Goal: Task Accomplishment & Management: Manage account settings

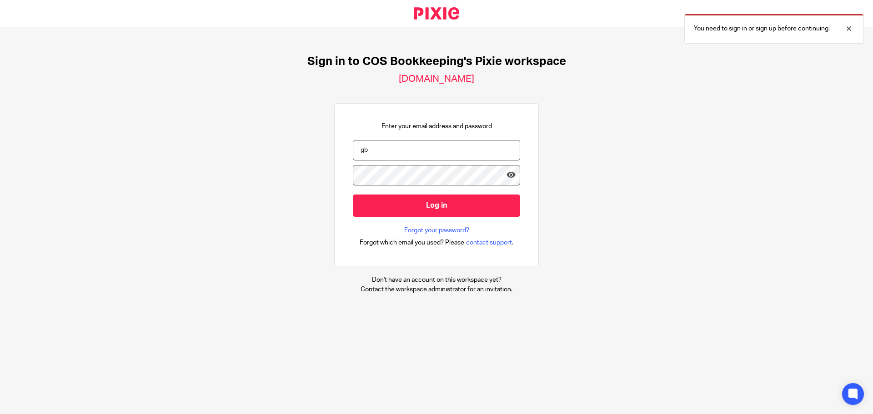
type input "g"
type input "becky@cosbookkeeping.co.uk"
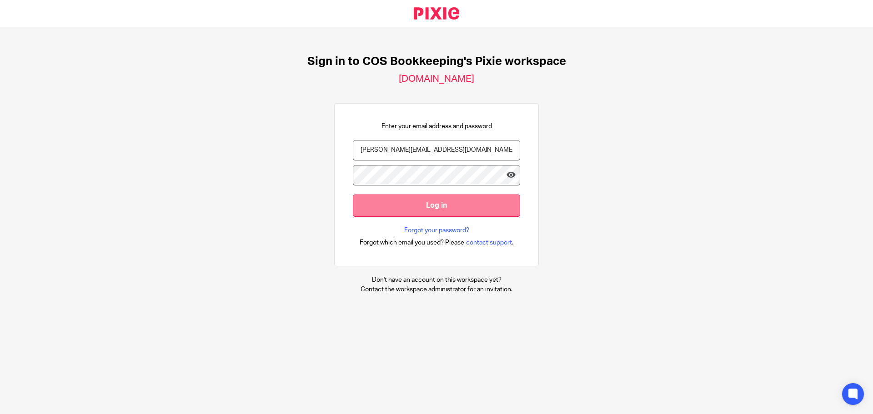
click at [436, 210] on input "Log in" at bounding box center [436, 206] width 167 height 22
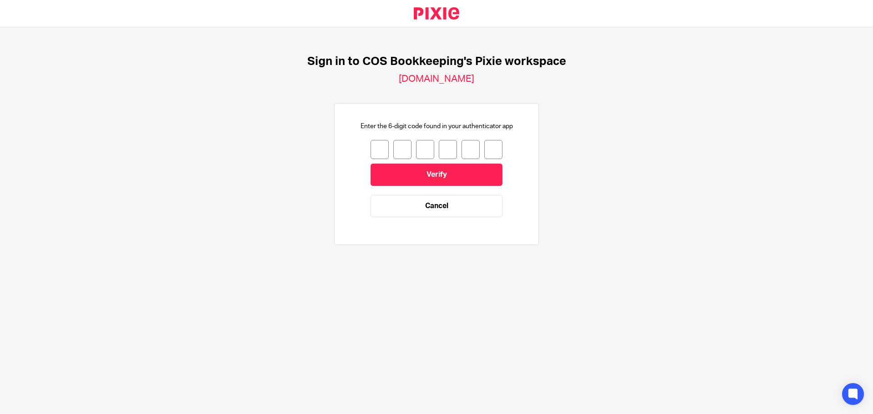
click at [370, 150] on input "number" at bounding box center [379, 149] width 18 height 19
type input "1"
type input "0"
type input "1"
type input "8"
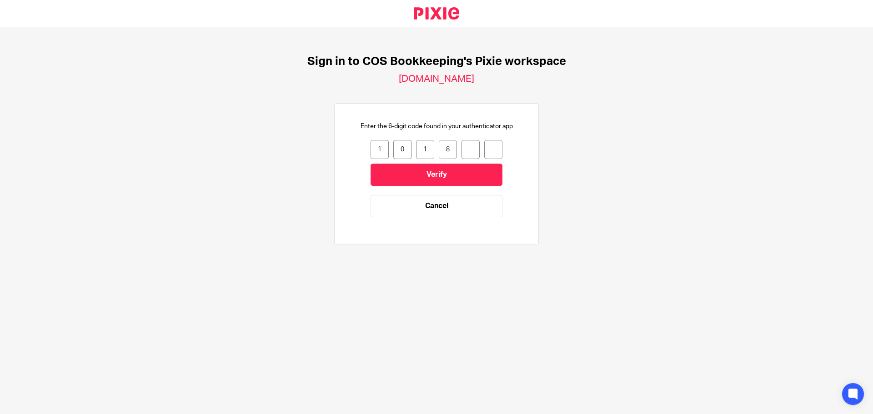
type input "8"
type input "3"
click at [450, 173] on input "Verify" at bounding box center [436, 175] width 132 height 22
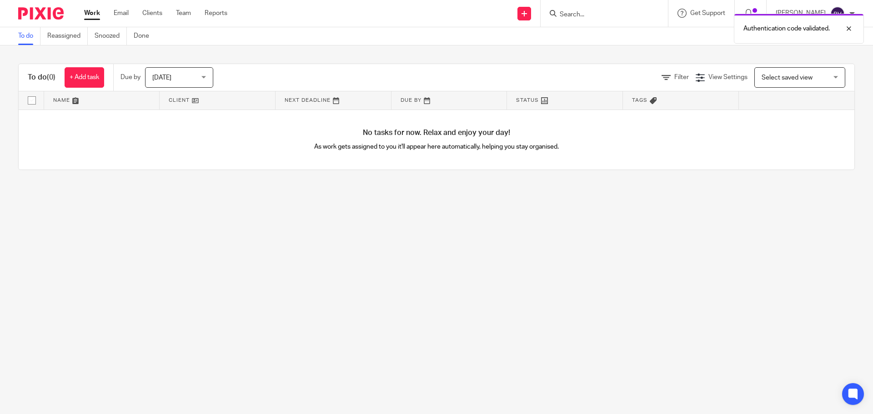
click at [183, 76] on span "Today" at bounding box center [176, 77] width 48 height 19
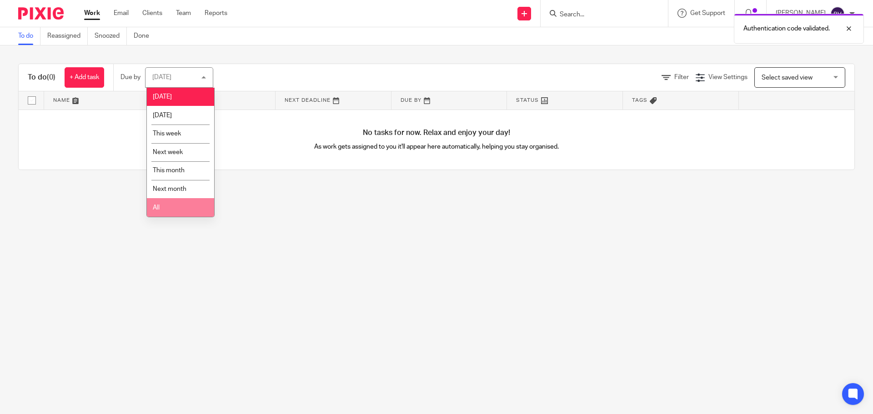
click at [166, 208] on li "All" at bounding box center [180, 207] width 67 height 19
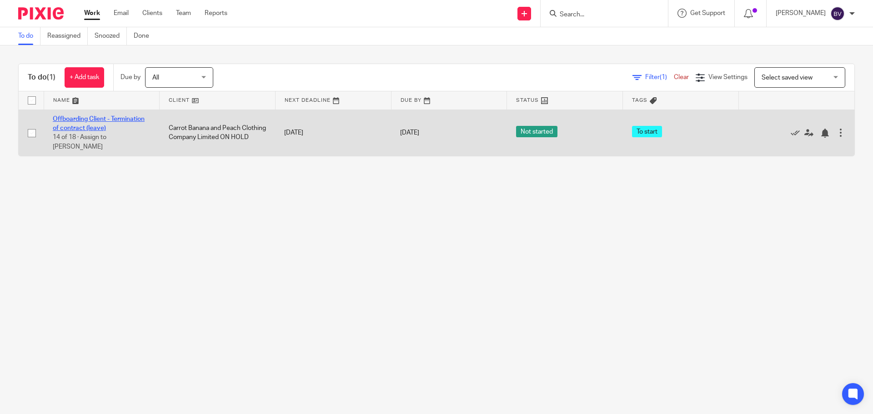
click at [120, 118] on link "Offboarding Client - Termination of contract (leave)" at bounding box center [99, 123] width 92 height 15
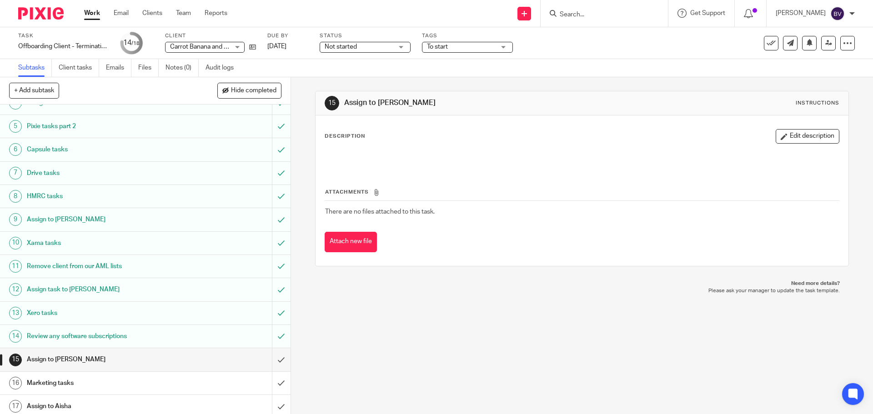
scroll to position [118, 0]
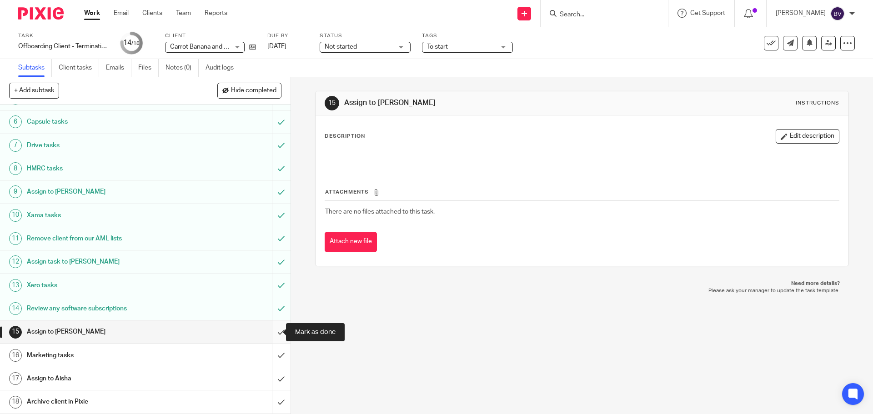
click at [271, 334] on input "submit" at bounding box center [145, 331] width 290 height 23
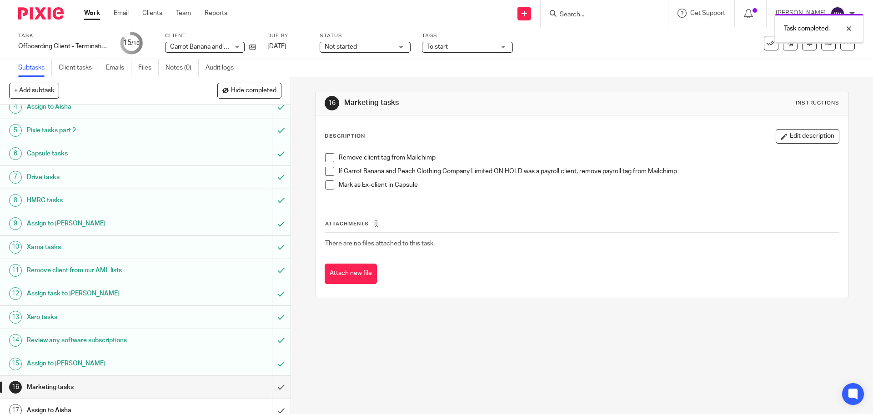
scroll to position [118, 0]
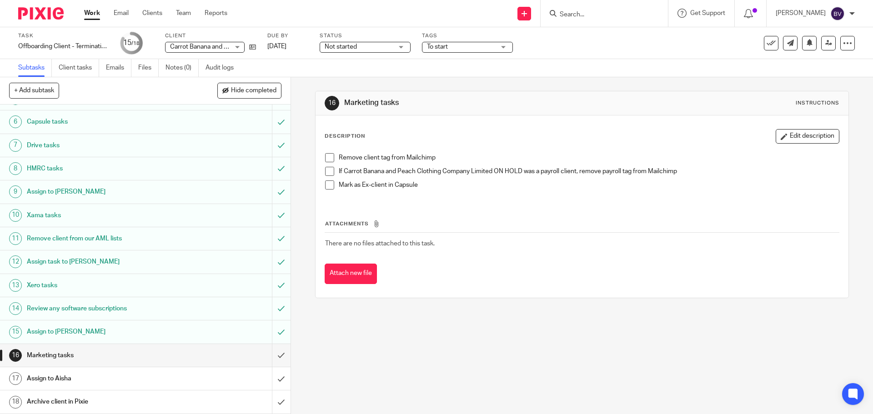
click at [329, 174] on span at bounding box center [329, 171] width 9 height 9
click at [325, 187] on span at bounding box center [329, 184] width 9 height 9
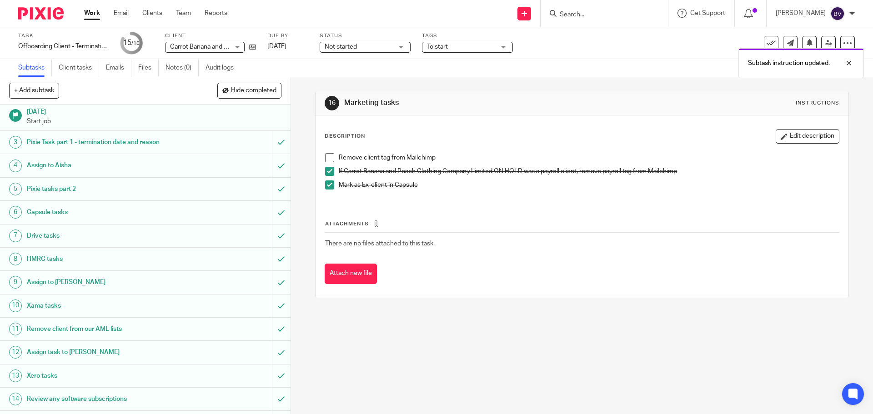
scroll to position [27, 0]
click at [136, 212] on h1 "Capsule tasks" at bounding box center [105, 213] width 157 height 14
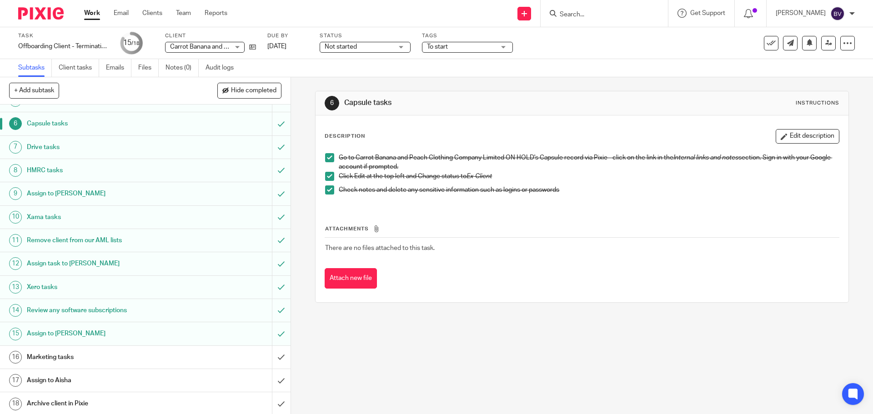
scroll to position [118, 0]
click at [161, 358] on h1 "Marketing tasks" at bounding box center [105, 356] width 157 height 14
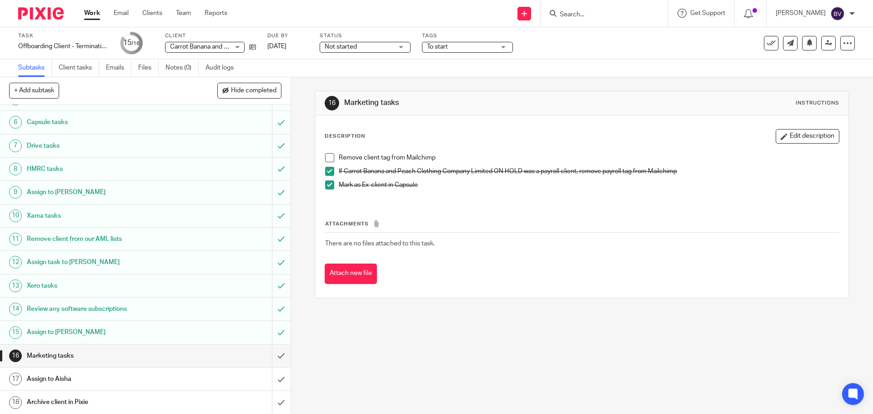
scroll to position [118, 0]
click at [325, 171] on span at bounding box center [329, 171] width 9 height 9
click at [325, 173] on span at bounding box center [329, 171] width 9 height 9
click at [325, 155] on span at bounding box center [329, 157] width 9 height 9
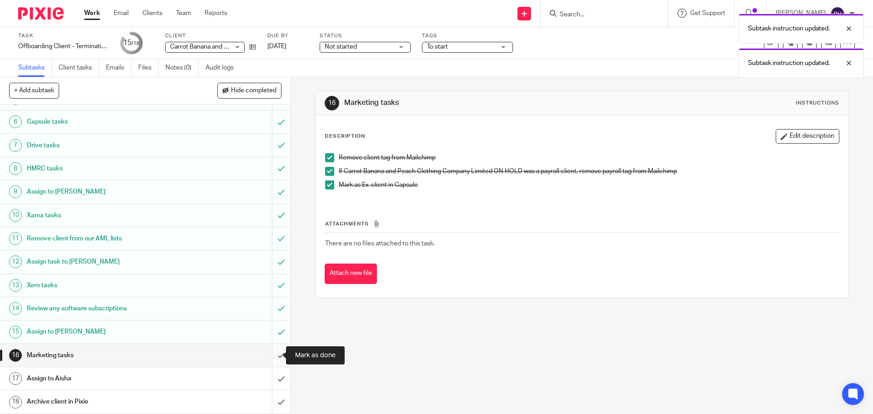
click at [272, 353] on input "submit" at bounding box center [145, 355] width 290 height 23
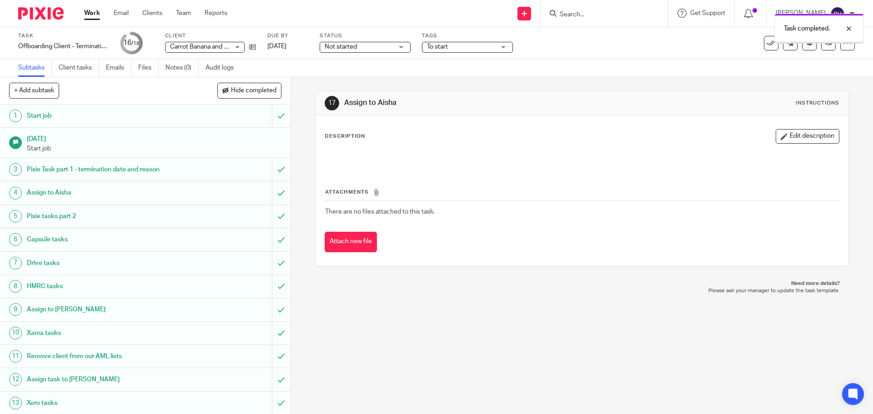
scroll to position [118, 0]
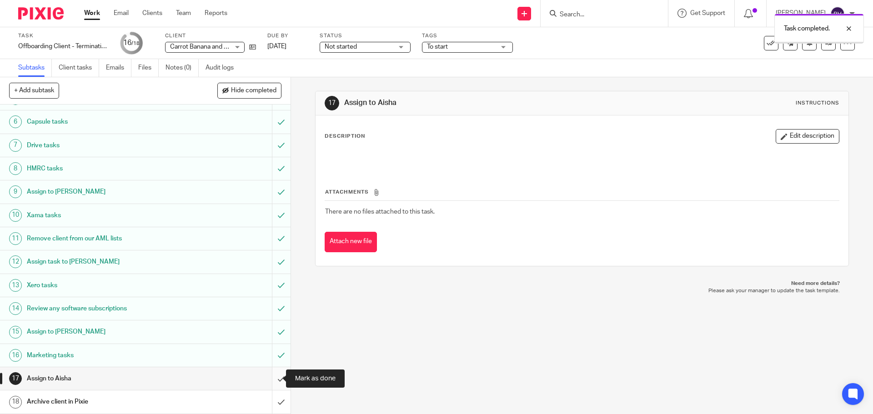
click at [274, 376] on input "submit" at bounding box center [145, 378] width 290 height 23
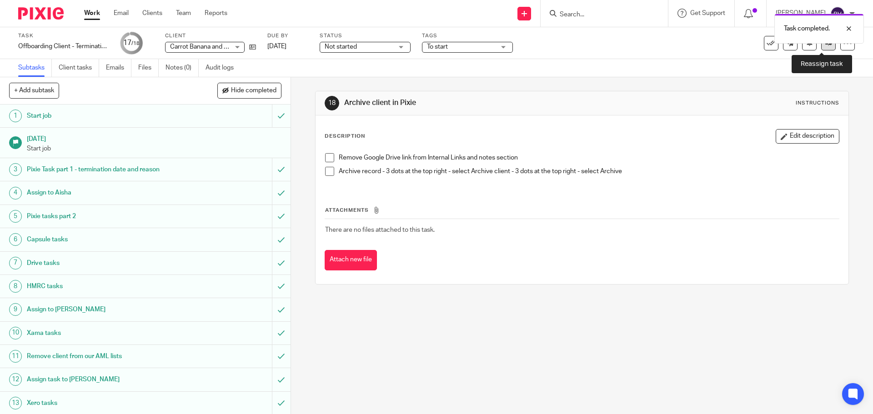
click at [821, 50] on link at bounding box center [828, 43] width 15 height 15
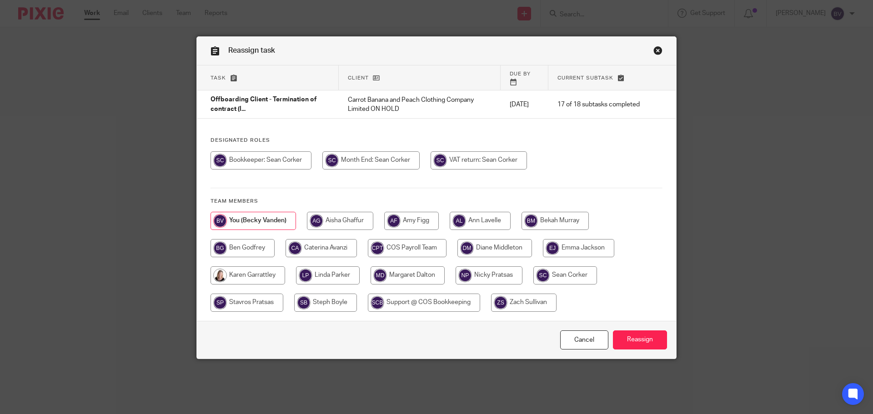
click at [346, 215] on input "radio" at bounding box center [340, 221] width 66 height 18
radio input "true"
click at [649, 335] on input "Reassign" at bounding box center [640, 340] width 54 height 20
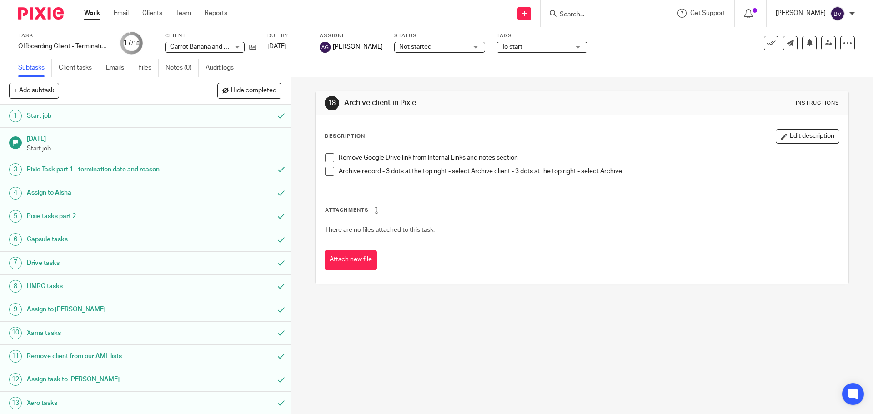
click at [819, 13] on p "Becky Vanden" at bounding box center [800, 13] width 50 height 9
click at [822, 67] on li "Logout" at bounding box center [820, 63] width 60 height 13
